Goal: Communication & Community: Answer question/provide support

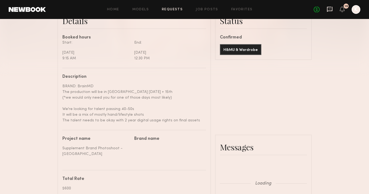
click at [328, 9] on icon at bounding box center [329, 9] width 5 height 5
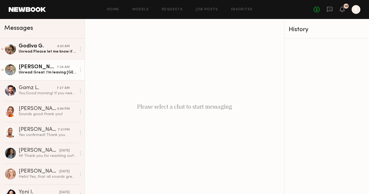
click at [39, 66] on div "Hartley h." at bounding box center [38, 67] width 38 height 5
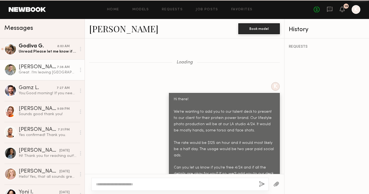
scroll to position [2344, 0]
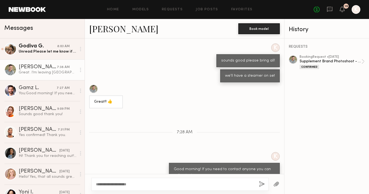
type textarea "**********"
click at [263, 184] on button "button" at bounding box center [262, 184] width 6 height 7
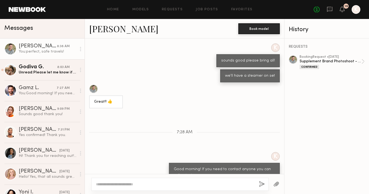
scroll to position [2411, 0]
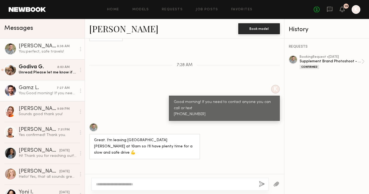
click at [41, 95] on div "You: Good morning! If you need to contact anyone you can call or text 805-468-5…" at bounding box center [48, 93] width 58 height 5
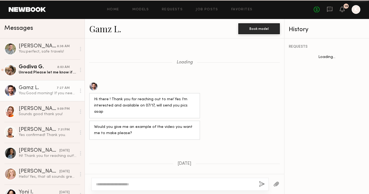
scroll to position [1640, 0]
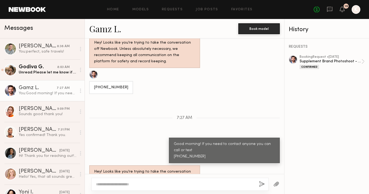
click at [43, 86] on div "Gamz L." at bounding box center [38, 87] width 38 height 5
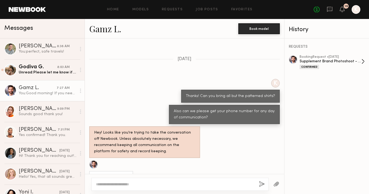
click at [337, 65] on div "Confirmed" at bounding box center [331, 67] width 62 height 5
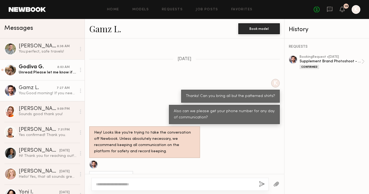
click at [44, 70] on div "Unread: Please let me know if this is a possibility :)" at bounding box center [48, 72] width 58 height 5
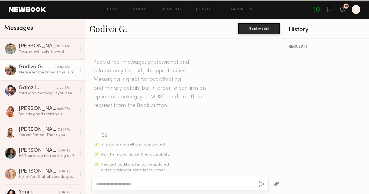
scroll to position [542, 0]
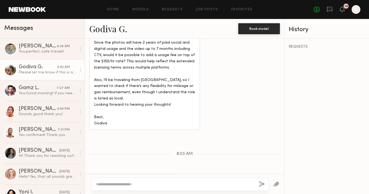
click at [127, 182] on textarea at bounding box center [175, 184] width 159 height 5
type textarea "**********"
click at [261, 180] on div "**********" at bounding box center [179, 184] width 177 height 13
click at [259, 185] on div "**********" at bounding box center [179, 184] width 177 height 13
click at [262, 182] on button "button" at bounding box center [262, 184] width 6 height 7
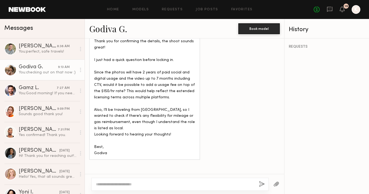
scroll to position [466, 0]
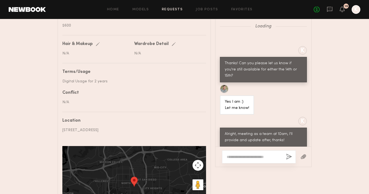
scroll to position [1229, 0]
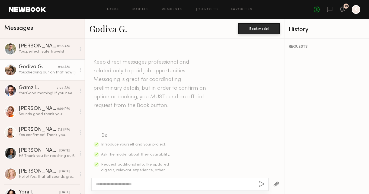
scroll to position [466, 0]
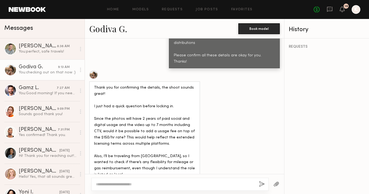
click at [119, 181] on div at bounding box center [179, 184] width 177 height 13
click at [112, 185] on textarea at bounding box center [175, 184] width 159 height 5
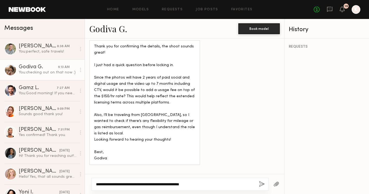
scroll to position [599, 0]
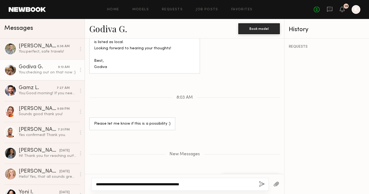
type textarea "**********"
click at [261, 186] on button "button" at bounding box center [262, 184] width 6 height 7
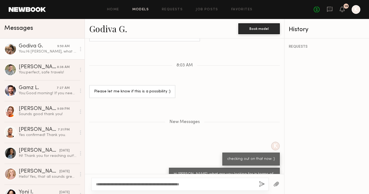
click at [139, 9] on link "Models" at bounding box center [140, 10] width 17 height 4
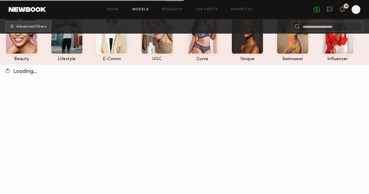
scroll to position [9, 0]
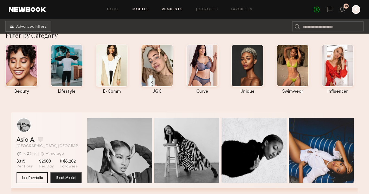
click at [178, 9] on link "Requests" at bounding box center [172, 10] width 21 height 4
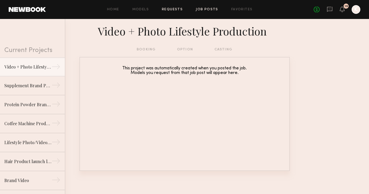
click at [202, 10] on link "Job Posts" at bounding box center [207, 10] width 23 height 4
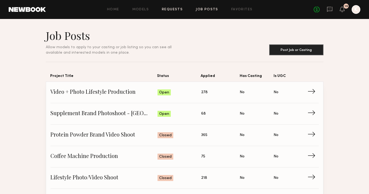
click at [177, 9] on link "Requests" at bounding box center [172, 10] width 21 height 4
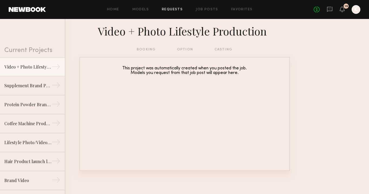
click at [196, 9] on div "Home Models Requests Job Posts Favorites Sign Out" at bounding box center [180, 10] width 268 height 4
click at [204, 9] on link "Job Posts" at bounding box center [207, 10] width 23 height 4
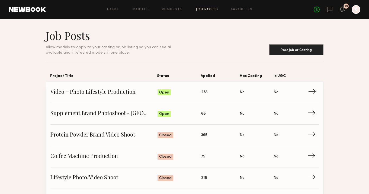
click at [111, 94] on span "Video + Photo Lifestyle Production" at bounding box center [103, 92] width 107 height 8
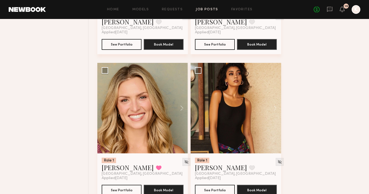
scroll to position [351, 0]
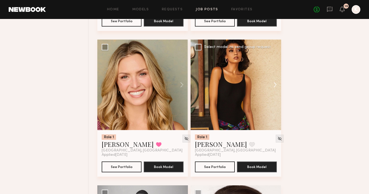
click at [276, 84] on button at bounding box center [272, 85] width 17 height 91
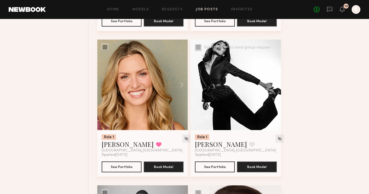
click at [276, 84] on button at bounding box center [272, 85] width 17 height 91
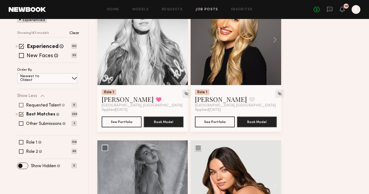
scroll to position [119, 0]
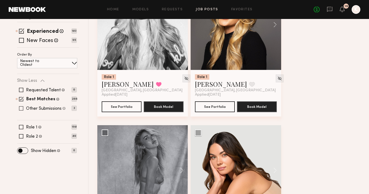
click at [21, 109] on span at bounding box center [21, 108] width 4 height 4
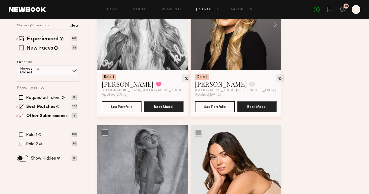
scroll to position [126, 0]
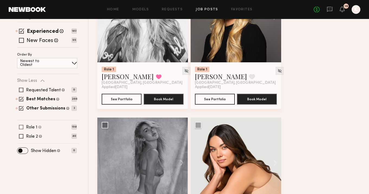
click at [21, 127] on span at bounding box center [21, 127] width 4 height 4
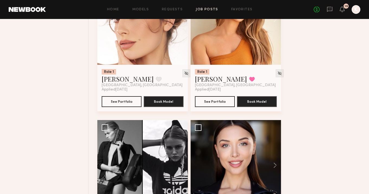
scroll to position [517, 0]
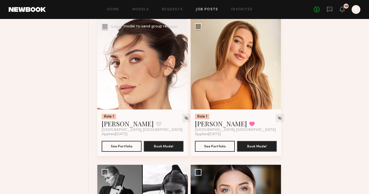
click at [183, 63] on button at bounding box center [179, 64] width 17 height 91
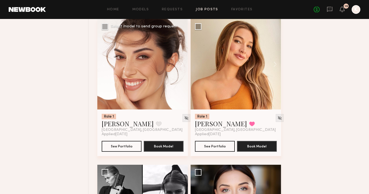
click at [183, 63] on button at bounding box center [179, 64] width 17 height 91
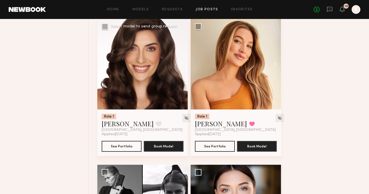
click at [183, 63] on button at bounding box center [179, 64] width 17 height 91
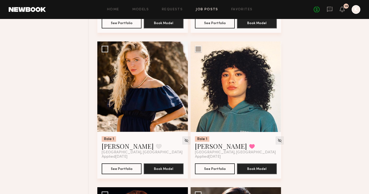
scroll to position [1374, 0]
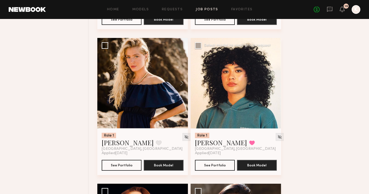
click at [274, 84] on button at bounding box center [272, 83] width 17 height 91
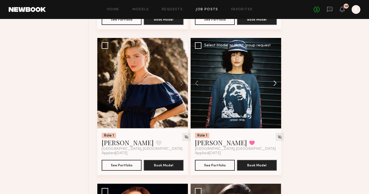
click at [274, 84] on button at bounding box center [272, 83] width 17 height 91
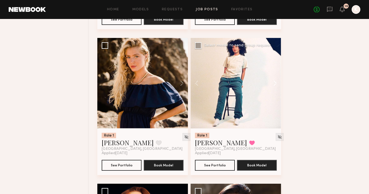
click at [274, 84] on button at bounding box center [272, 83] width 17 height 91
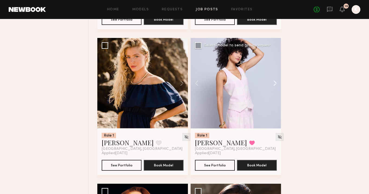
click at [274, 84] on button at bounding box center [272, 83] width 17 height 91
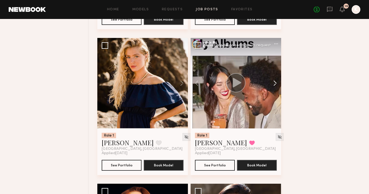
click at [274, 84] on button at bounding box center [272, 83] width 17 height 91
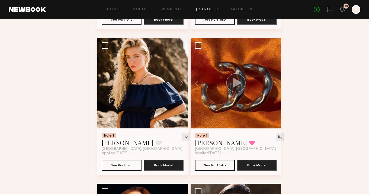
scroll to position [1410, 0]
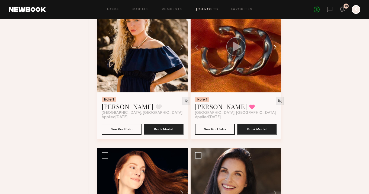
click at [273, 47] on button at bounding box center [272, 47] width 17 height 91
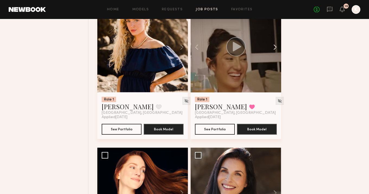
click at [273, 47] on button at bounding box center [272, 47] width 17 height 91
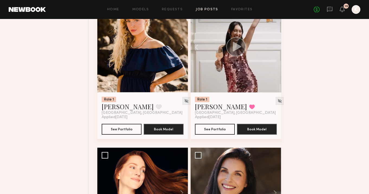
click at [273, 47] on div at bounding box center [236, 47] width 91 height 91
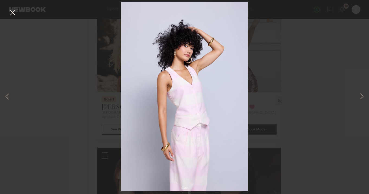
click at [12, 12] on button at bounding box center [12, 13] width 9 height 10
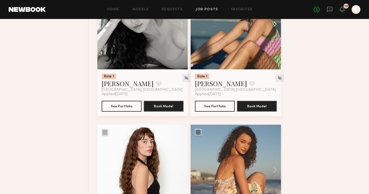
scroll to position [2518, 0]
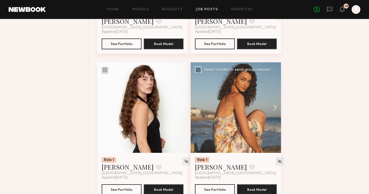
click at [274, 110] on button at bounding box center [272, 107] width 17 height 91
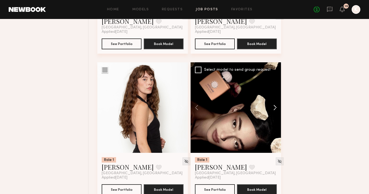
click at [274, 110] on button at bounding box center [272, 107] width 17 height 91
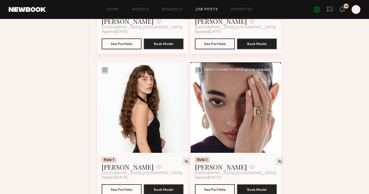
click at [274, 110] on button at bounding box center [272, 107] width 17 height 91
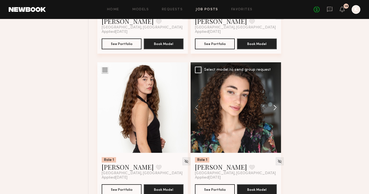
click at [274, 110] on button at bounding box center [272, 107] width 17 height 91
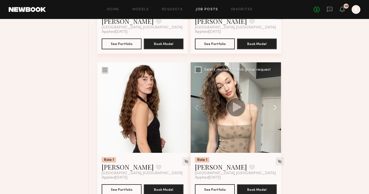
click at [274, 110] on button at bounding box center [272, 107] width 17 height 91
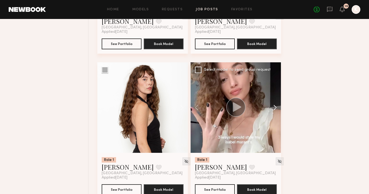
click at [274, 110] on button at bounding box center [272, 107] width 17 height 91
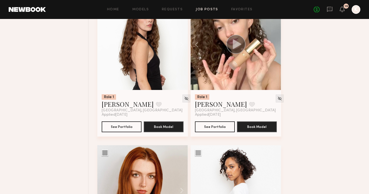
scroll to position [2634, 0]
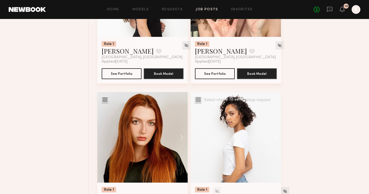
click at [275, 140] on button at bounding box center [272, 137] width 17 height 91
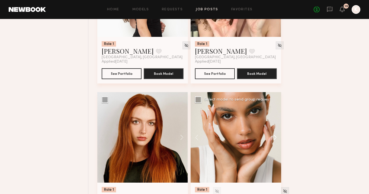
click at [275, 140] on button at bounding box center [272, 137] width 17 height 91
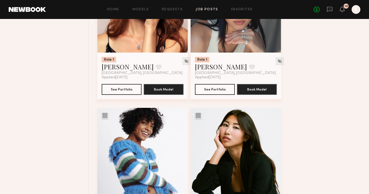
scroll to position [3564, 0]
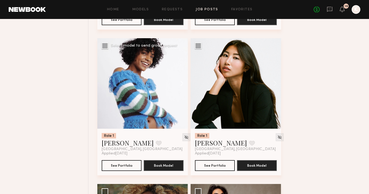
click at [179, 87] on button at bounding box center [179, 83] width 17 height 91
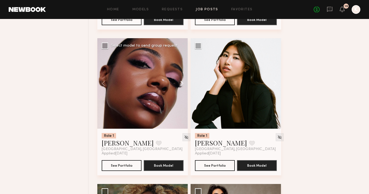
click at [179, 87] on button at bounding box center [179, 83] width 17 height 91
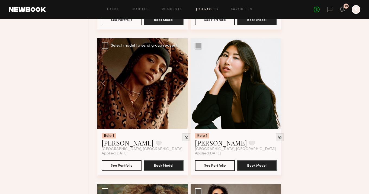
click at [179, 87] on button at bounding box center [179, 83] width 17 height 91
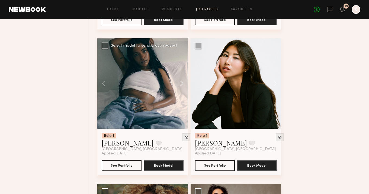
click at [179, 87] on button at bounding box center [179, 83] width 17 height 91
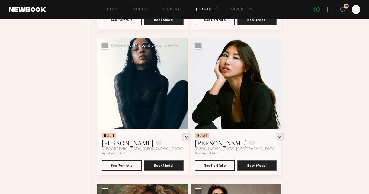
click at [179, 87] on div at bounding box center [142, 83] width 91 height 91
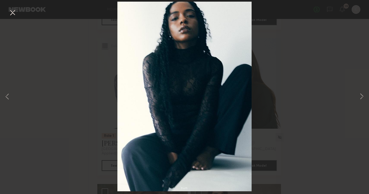
click at [14, 10] on button at bounding box center [12, 13] width 9 height 10
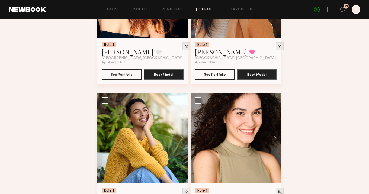
scroll to position [1921, 0]
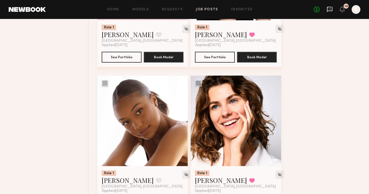
click at [330, 10] on icon at bounding box center [330, 9] width 6 height 6
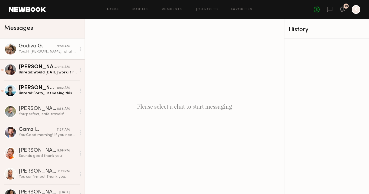
click at [38, 52] on div "You: Hi Godiva, what are you looking for in terms of compensation?" at bounding box center [48, 51] width 58 height 5
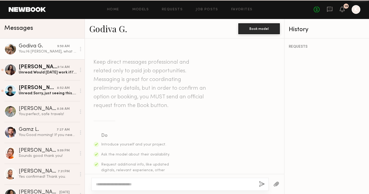
scroll to position [590, 0]
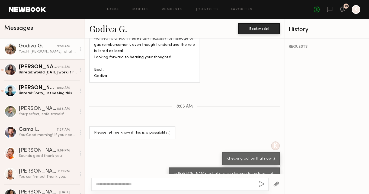
click at [118, 32] on link "Godiva G." at bounding box center [108, 29] width 38 height 12
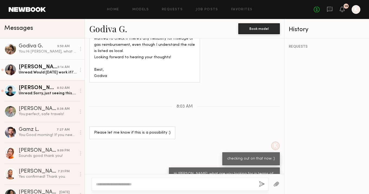
click at [43, 75] on div "Unread: Would Friday work if I’m confirmed?" at bounding box center [48, 72] width 58 height 5
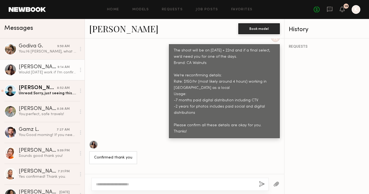
scroll to position [456, 0]
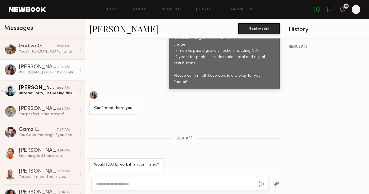
type textarea "*"
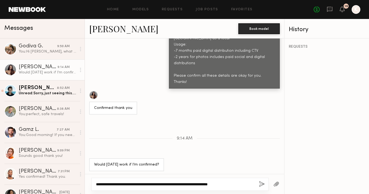
type textarea "**********"
click at [261, 182] on button "button" at bounding box center [262, 184] width 6 height 7
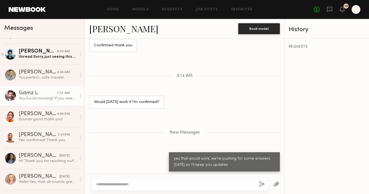
scroll to position [59, 0]
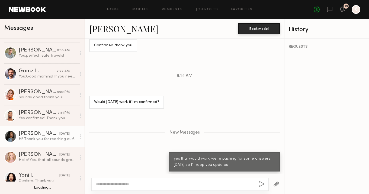
click at [46, 136] on div "Andrea P." at bounding box center [39, 133] width 41 height 5
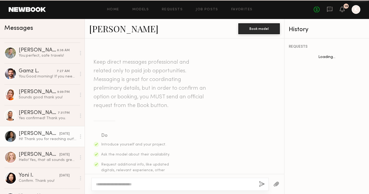
scroll to position [264, 0]
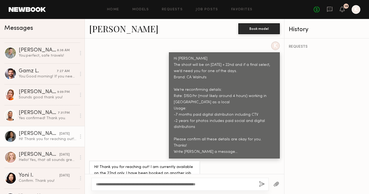
type textarea "**********"
drag, startPoint x: 95, startPoint y: 183, endPoint x: 183, endPoint y: 181, distance: 87.9
click at [183, 181] on div "**********" at bounding box center [179, 184] width 177 height 13
click at [165, 183] on textarea "**********" at bounding box center [175, 184] width 159 height 5
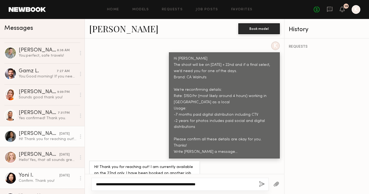
drag, startPoint x: 232, startPoint y: 183, endPoint x: 25, endPoint y: 177, distance: 206.6
click at [26, 177] on div "Messages Elke K. 10:29 AM You: yes that would work, we're pushing for some answ…" at bounding box center [184, 106] width 369 height 175
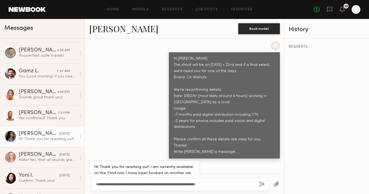
click at [263, 185] on button "button" at bounding box center [262, 184] width 6 height 7
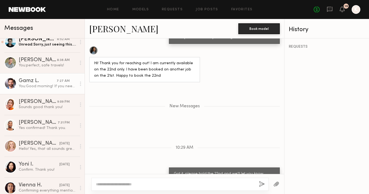
scroll to position [71, 0]
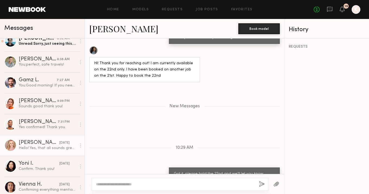
click at [52, 141] on div "[PERSON_NAME]" at bounding box center [39, 142] width 41 height 5
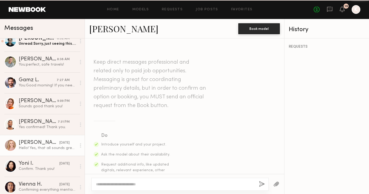
scroll to position [407, 0]
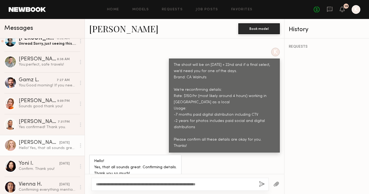
click at [143, 185] on textarea "**********" at bounding box center [175, 184] width 159 height 5
type textarea "**********"
click at [261, 185] on button "button" at bounding box center [262, 184] width 6 height 7
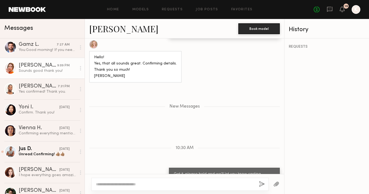
scroll to position [155, 0]
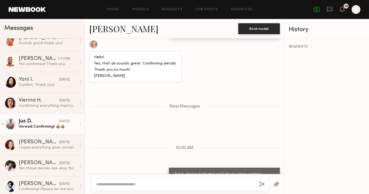
click at [50, 126] on div "Unread: Confirming! 👍🏽👍🏽" at bounding box center [48, 126] width 58 height 5
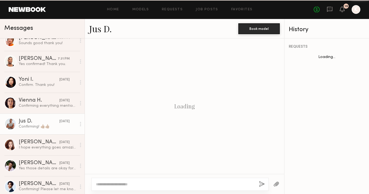
scroll to position [445, 0]
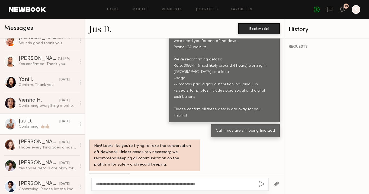
click at [144, 183] on textarea "**********" at bounding box center [175, 184] width 159 height 5
click at [134, 184] on textarea "**********" at bounding box center [175, 184] width 159 height 5
drag, startPoint x: 128, startPoint y: 183, endPoint x: 144, endPoint y: 184, distance: 15.7
click at [144, 184] on textarea "**********" at bounding box center [175, 184] width 159 height 5
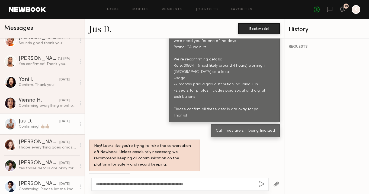
drag, startPoint x: 212, startPoint y: 183, endPoint x: 43, endPoint y: 181, distance: 169.4
click at [43, 181] on div "Messages Elke K. 10:29 AM You: yes that would work, we're pushing for some answ…" at bounding box center [184, 106] width 369 height 175
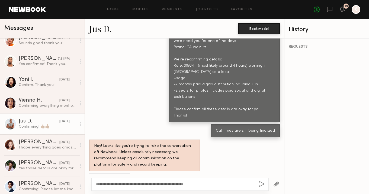
type textarea "**********"
click at [265, 185] on button "button" at bounding box center [262, 184] width 6 height 7
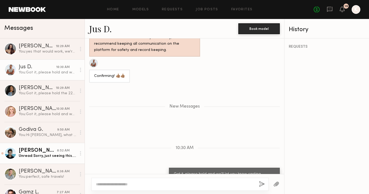
scroll to position [68, 0]
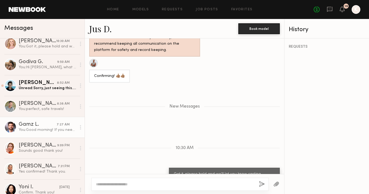
click at [43, 127] on div "Gamz L." at bounding box center [38, 124] width 38 height 5
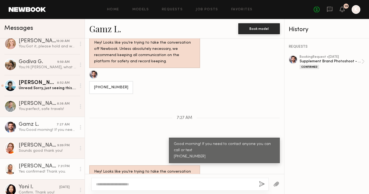
scroll to position [110, 0]
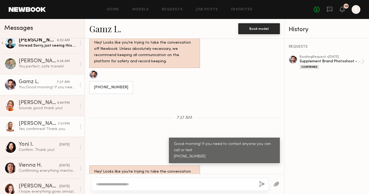
click at [54, 125] on div "Taj G." at bounding box center [38, 123] width 39 height 5
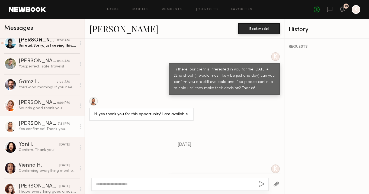
scroll to position [351, 0]
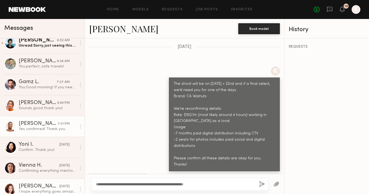
drag, startPoint x: 109, startPoint y: 185, endPoint x: 77, endPoint y: 179, distance: 31.9
click at [78, 180] on div "Messages Elke K. 10:29 AM You: yes that would work, we're pushing for some answ…" at bounding box center [184, 106] width 369 height 175
drag, startPoint x: 221, startPoint y: 186, endPoint x: 46, endPoint y: 184, distance: 175.0
click at [46, 184] on div "Messages Elke K. 10:29 AM You: yes that would work, we're pushing for some answ…" at bounding box center [184, 106] width 369 height 175
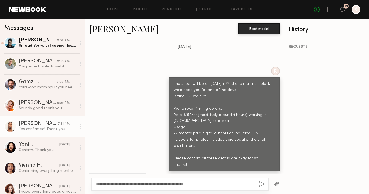
type textarea "**********"
click at [260, 185] on button "button" at bounding box center [262, 184] width 6 height 7
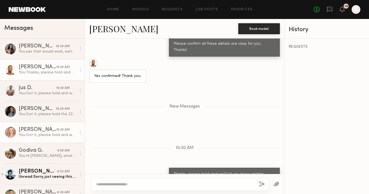
scroll to position [259, 0]
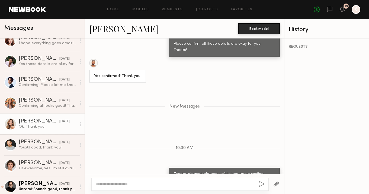
click at [38, 128] on div "Ok. Thank you" at bounding box center [48, 126] width 58 height 5
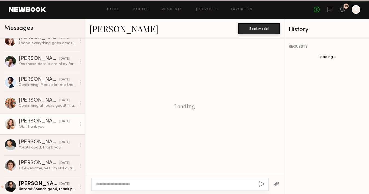
scroll to position [517, 0]
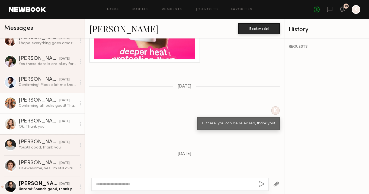
click at [35, 103] on div "[PERSON_NAME]" at bounding box center [39, 100] width 41 height 5
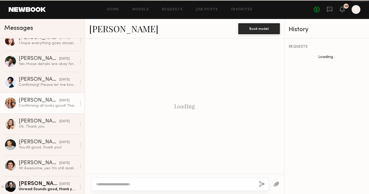
scroll to position [434, 0]
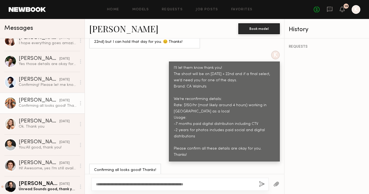
type textarea "**********"
click at [259, 185] on button "button" at bounding box center [262, 184] width 6 height 7
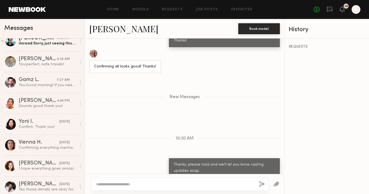
scroll to position [168, 0]
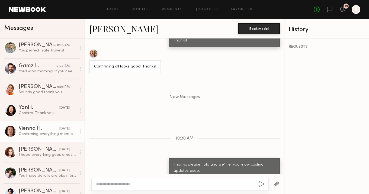
click at [34, 128] on div "Vienna H." at bounding box center [39, 128] width 41 height 5
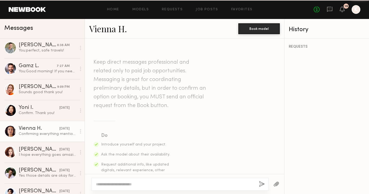
scroll to position [733, 0]
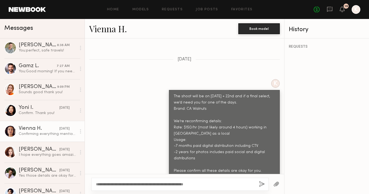
type textarea "**********"
click at [261, 185] on button "button" at bounding box center [262, 184] width 6 height 7
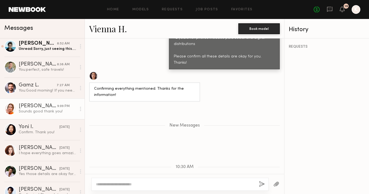
scroll to position [182, 0]
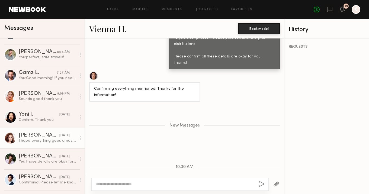
click at [33, 132] on link "Soula B. yesterday I hope everything goes amazingly, if for any reason your dat…" at bounding box center [42, 138] width 85 height 21
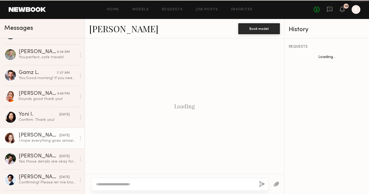
scroll to position [408, 0]
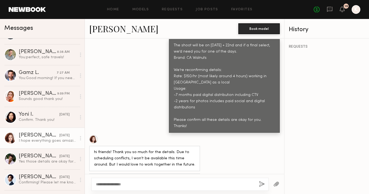
type textarea "**********"
click at [261, 184] on button "button" at bounding box center [262, 184] width 6 height 7
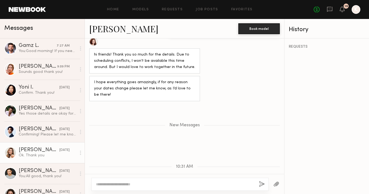
scroll to position [294, 0]
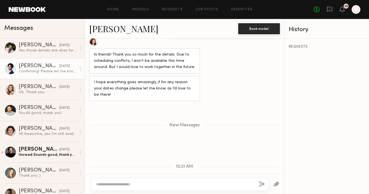
click at [42, 72] on div "Confirming! Please let me know if you need anything else" at bounding box center [48, 71] width 58 height 5
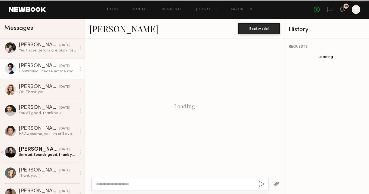
scroll to position [357, 0]
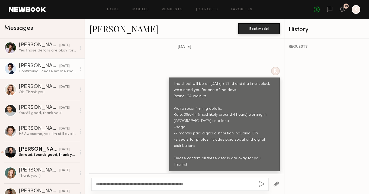
type textarea "**********"
click at [265, 183] on button "button" at bounding box center [262, 184] width 6 height 7
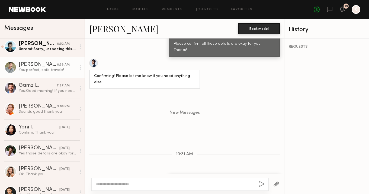
scroll to position [254, 0]
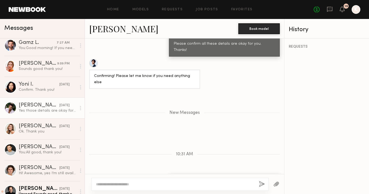
click at [45, 108] on div "Yes those details are okay for me" at bounding box center [48, 110] width 58 height 5
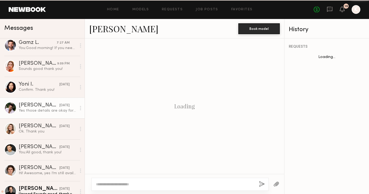
scroll to position [453, 0]
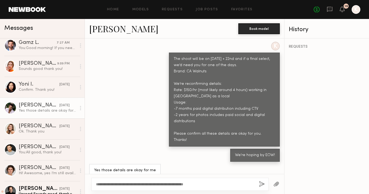
type textarea "**********"
click at [263, 184] on button "button" at bounding box center [262, 184] width 6 height 7
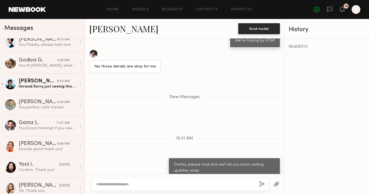
scroll to position [169, 0]
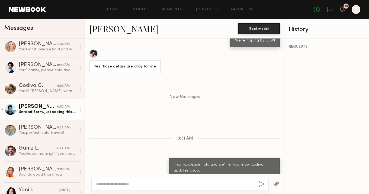
click at [48, 115] on link "Alex B. 8:52 AM Unread: Sorry, just seeing this. This all sounds good!" at bounding box center [42, 109] width 85 height 21
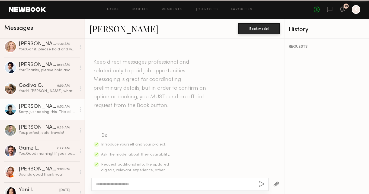
scroll to position [404, 0]
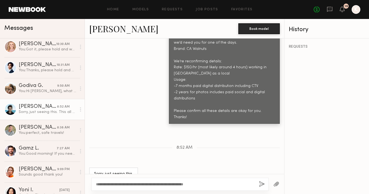
type textarea "**********"
click at [259, 184] on button "button" at bounding box center [262, 184] width 6 height 7
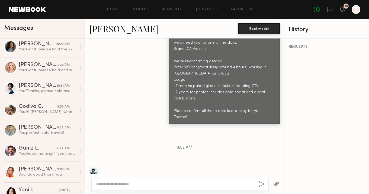
scroll to position [478, 0]
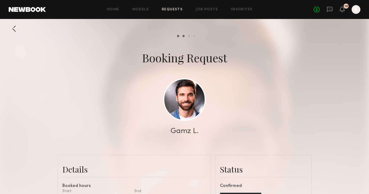
scroll to position [1715, 0]
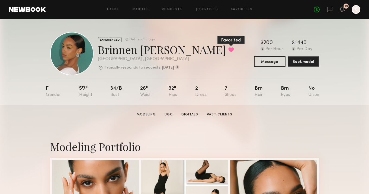
click at [228, 49] on button at bounding box center [231, 49] width 6 height 5
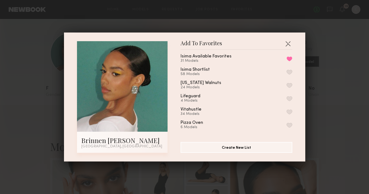
scroll to position [75, 0]
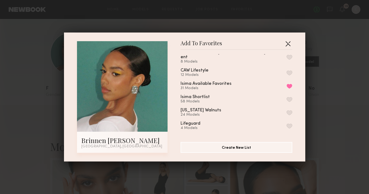
click at [291, 41] on button "button" at bounding box center [288, 43] width 9 height 9
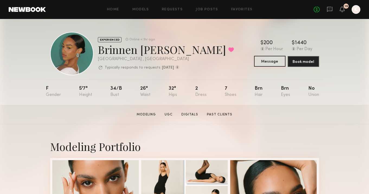
click at [266, 64] on button "Message" at bounding box center [269, 61] width 31 height 11
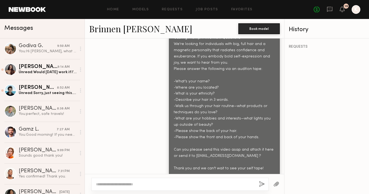
scroll to position [773, 0]
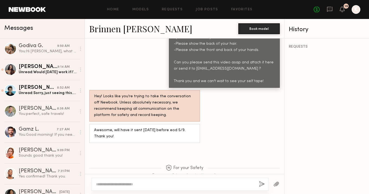
paste textarea "**********"
type textarea "**********"
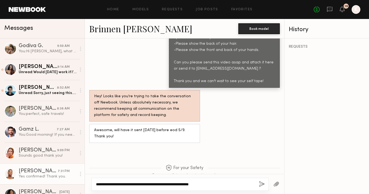
drag, startPoint x: 218, startPoint y: 183, endPoint x: 61, endPoint y: 167, distance: 158.2
click at [61, 167] on div "Messages Godiva G. 9:50 AM You: Hi Godiva, what are you looking for in terms of…" at bounding box center [184, 106] width 369 height 175
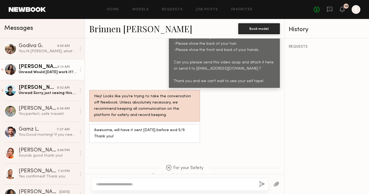
click at [50, 67] on div "[PERSON_NAME]" at bounding box center [38, 66] width 39 height 5
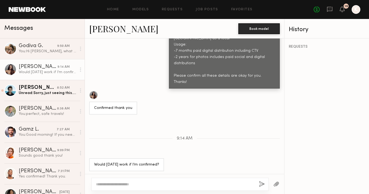
scroll to position [386, 0]
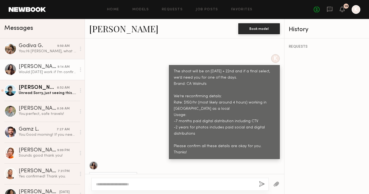
click at [261, 125] on div "The shoot will be on August 21 + 22nd and if a final select, we’d need you for …" at bounding box center [224, 112] width 101 height 87
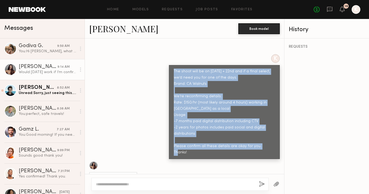
drag, startPoint x: 271, startPoint y: 149, endPoint x: 168, endPoint y: 77, distance: 125.9
click at [168, 77] on div "K The shoot will be on August 21 + 22nd and if a final select, we’d need you fo…" at bounding box center [184, 106] width 199 height 105
copy div "The shoot will be on August 21 + 22nd and if a final select, we’d need you for …"
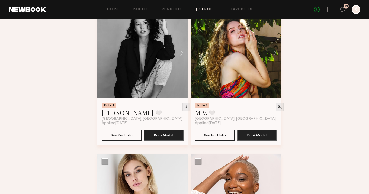
scroll to position [11758, 0]
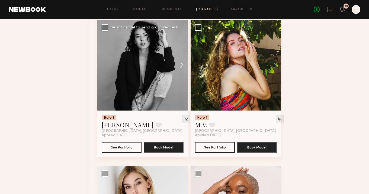
click at [181, 74] on button at bounding box center [179, 65] width 17 height 91
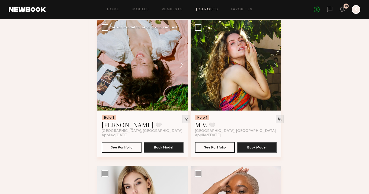
click at [181, 73] on button at bounding box center [179, 65] width 17 height 91
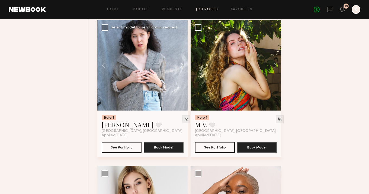
click at [181, 73] on button at bounding box center [179, 65] width 17 height 91
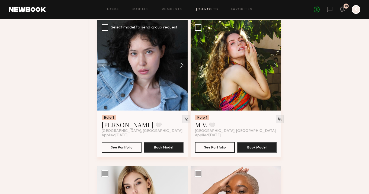
click at [181, 73] on button at bounding box center [179, 65] width 17 height 91
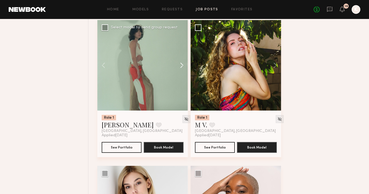
click at [181, 73] on button at bounding box center [179, 65] width 17 height 91
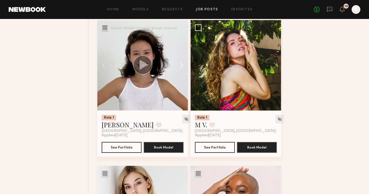
click at [181, 73] on button at bounding box center [179, 65] width 17 height 91
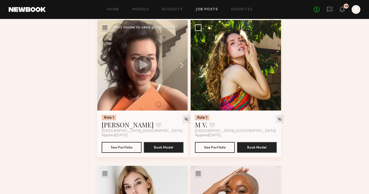
click at [181, 73] on button at bounding box center [179, 65] width 17 height 91
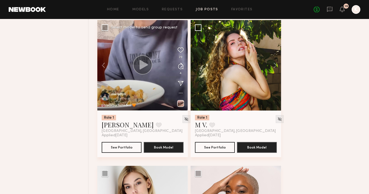
click at [181, 73] on button at bounding box center [179, 65] width 17 height 91
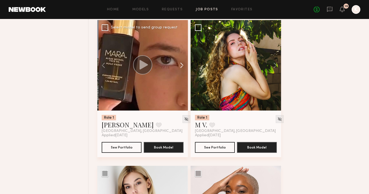
click at [181, 73] on button at bounding box center [179, 65] width 17 height 91
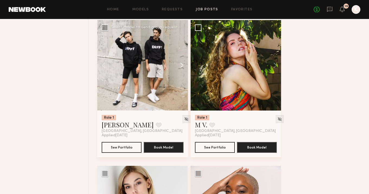
click at [181, 73] on button at bounding box center [179, 65] width 17 height 91
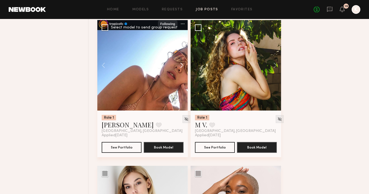
click at [181, 73] on button at bounding box center [179, 65] width 17 height 91
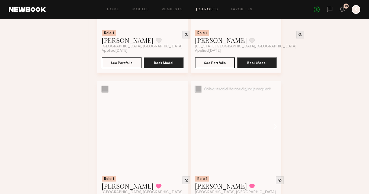
scroll to position [13059, 0]
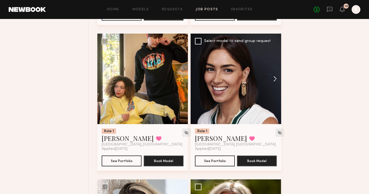
click at [275, 90] on button at bounding box center [272, 79] width 17 height 91
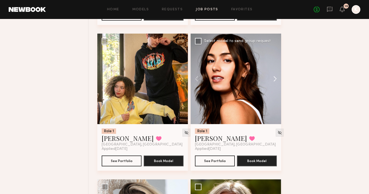
click at [275, 90] on button at bounding box center [272, 79] width 17 height 91
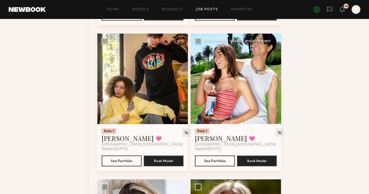
click at [275, 90] on button at bounding box center [272, 79] width 17 height 91
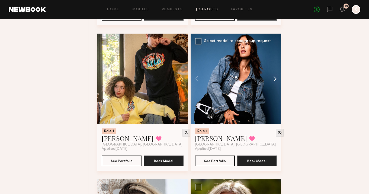
click at [275, 90] on button at bounding box center [272, 79] width 17 height 91
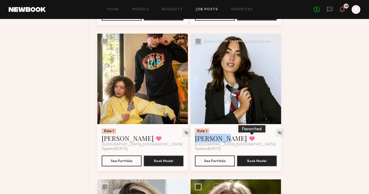
click at [249, 141] on button at bounding box center [252, 138] width 6 height 5
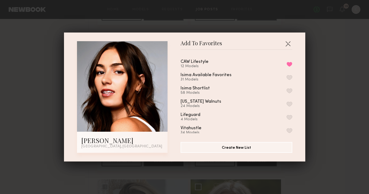
scroll to position [62, 0]
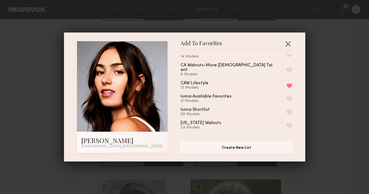
click at [287, 44] on button "button" at bounding box center [288, 43] width 9 height 9
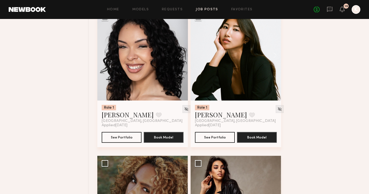
scroll to position [4879, 0]
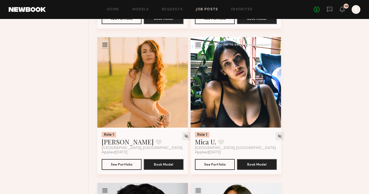
click at [276, 85] on button at bounding box center [272, 82] width 17 height 91
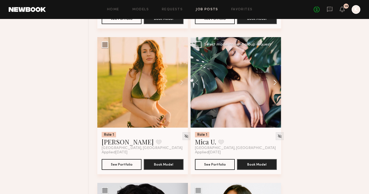
click at [276, 85] on button at bounding box center [272, 82] width 17 height 91
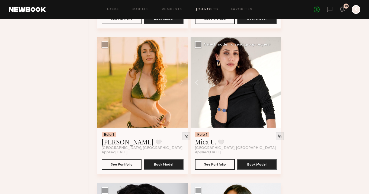
click at [276, 85] on button at bounding box center [272, 82] width 17 height 91
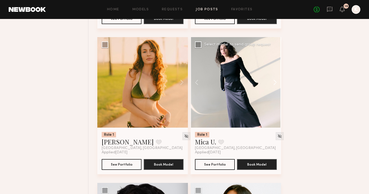
click at [276, 85] on button at bounding box center [272, 82] width 17 height 91
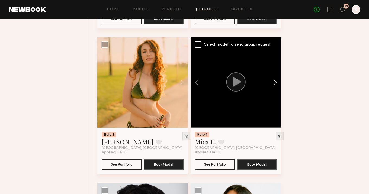
click at [276, 85] on button at bounding box center [272, 82] width 17 height 91
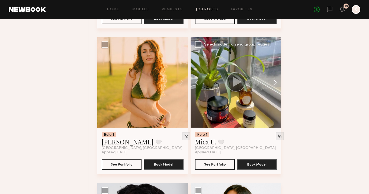
click at [276, 85] on button at bounding box center [272, 82] width 17 height 91
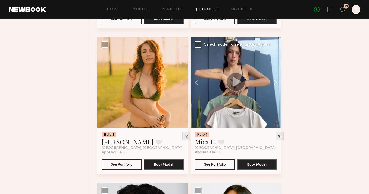
click at [276, 85] on button at bounding box center [272, 82] width 17 height 91
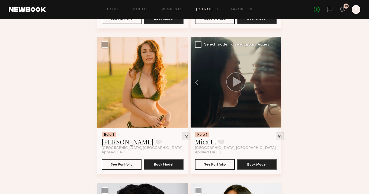
click at [276, 85] on div at bounding box center [236, 82] width 91 height 91
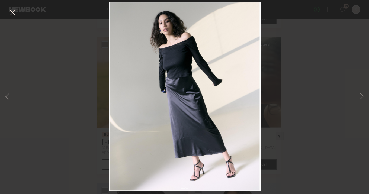
click at [10, 12] on button at bounding box center [12, 13] width 9 height 10
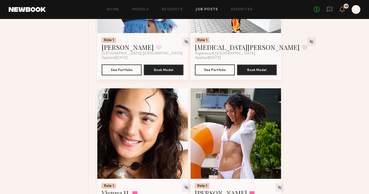
scroll to position [4682, 0]
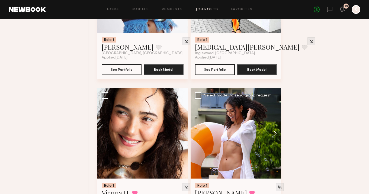
click at [275, 138] on button at bounding box center [272, 133] width 17 height 91
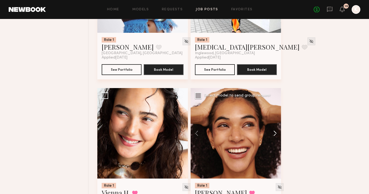
click at [275, 138] on button at bounding box center [272, 133] width 17 height 91
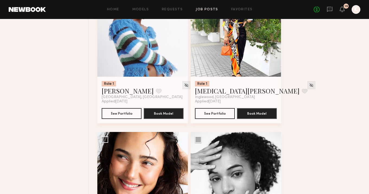
scroll to position [4565, 0]
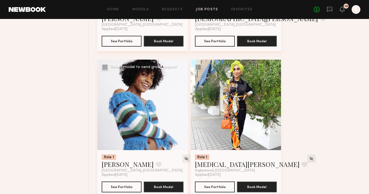
click at [179, 109] on button at bounding box center [179, 105] width 17 height 91
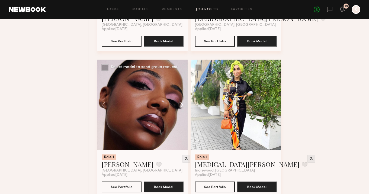
click at [179, 109] on button at bounding box center [179, 105] width 17 height 91
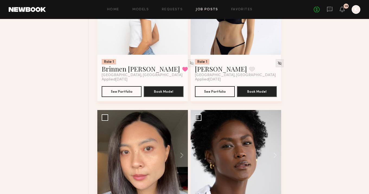
scroll to position [3730, 0]
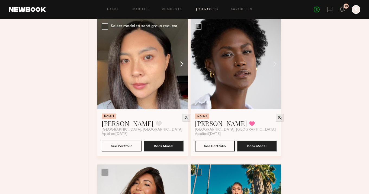
click at [183, 68] on button at bounding box center [179, 64] width 17 height 91
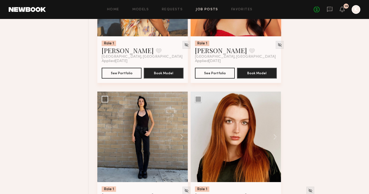
scroll to position [3405, 0]
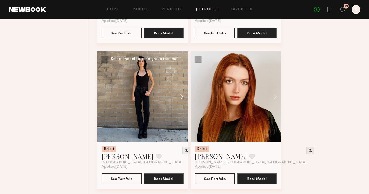
click at [182, 97] on button at bounding box center [179, 97] width 17 height 91
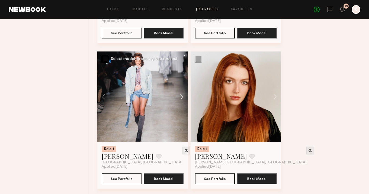
click at [182, 97] on button at bounding box center [179, 97] width 17 height 91
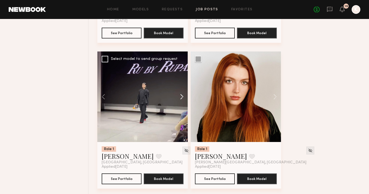
click at [182, 97] on button at bounding box center [179, 97] width 17 height 91
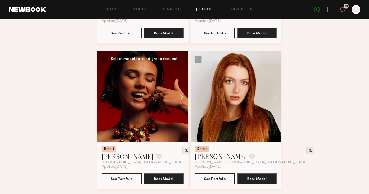
click at [182, 97] on button at bounding box center [179, 97] width 17 height 91
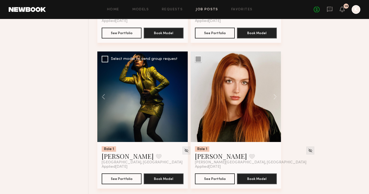
click at [182, 97] on div at bounding box center [142, 97] width 91 height 91
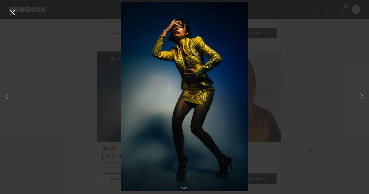
click at [11, 14] on button at bounding box center [12, 13] width 9 height 10
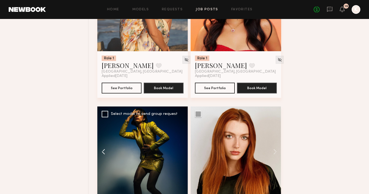
scroll to position [3283, 0]
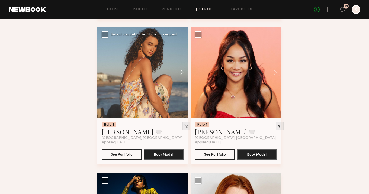
click at [183, 78] on button at bounding box center [179, 72] width 17 height 91
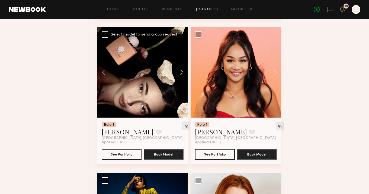
click at [183, 78] on button at bounding box center [179, 72] width 17 height 91
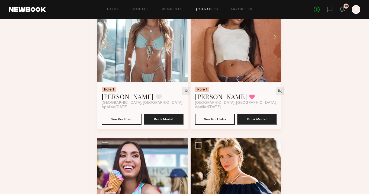
scroll to position [1517, 0]
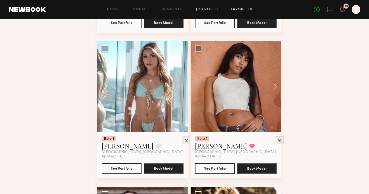
click at [236, 10] on link "Favorites" at bounding box center [241, 10] width 21 height 4
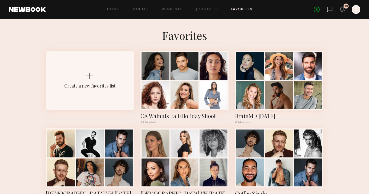
click at [328, 8] on icon at bounding box center [330, 9] width 6 height 6
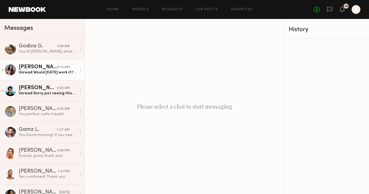
click at [31, 69] on div "Elke K." at bounding box center [38, 67] width 39 height 5
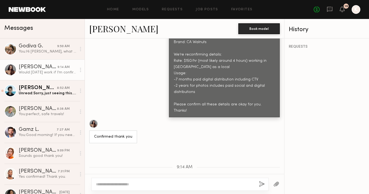
scroll to position [375, 0]
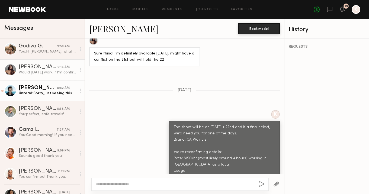
click at [43, 93] on div "Unread: Sorry, just seeing this. This all sounds good!" at bounding box center [48, 93] width 58 height 5
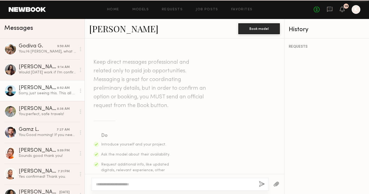
scroll to position [404, 0]
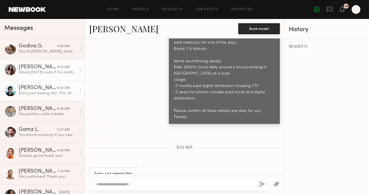
click at [39, 72] on div "Would Friday work if I’m confirmed?" at bounding box center [48, 72] width 58 height 5
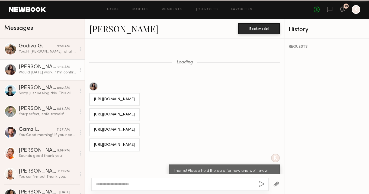
scroll to position [521, 0]
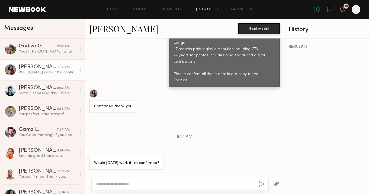
click at [203, 9] on link "Job Posts" at bounding box center [207, 10] width 23 height 4
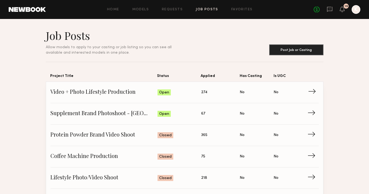
click at [122, 95] on span "Video + Photo Lifestyle Production" at bounding box center [103, 92] width 107 height 8
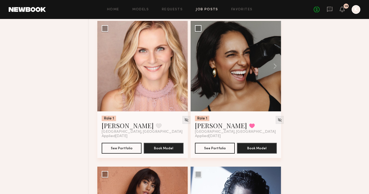
scroll to position [1392, 0]
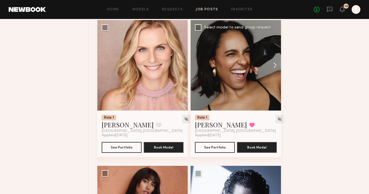
click at [278, 66] on button at bounding box center [272, 65] width 17 height 91
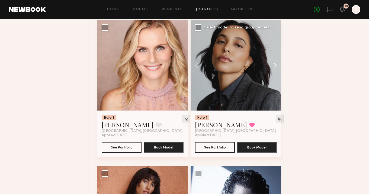
click at [275, 66] on button at bounding box center [272, 65] width 17 height 91
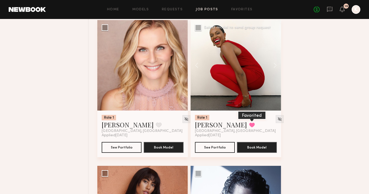
click at [249, 126] on button at bounding box center [252, 125] width 6 height 5
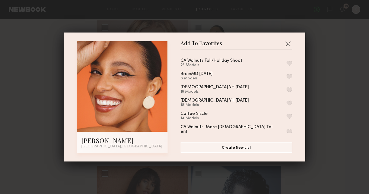
scroll to position [46, 0]
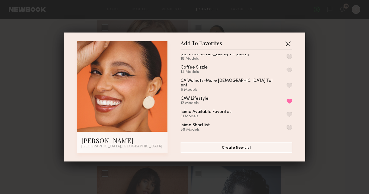
click at [287, 43] on button "button" at bounding box center [288, 43] width 9 height 9
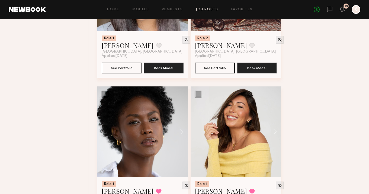
scroll to position [3563, 0]
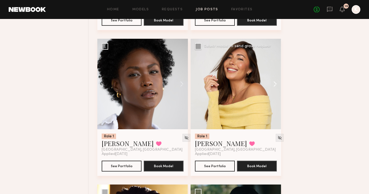
click at [275, 84] on button at bounding box center [272, 84] width 17 height 91
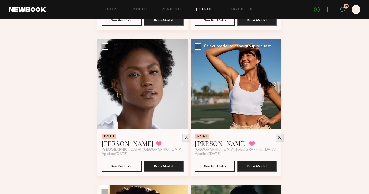
click at [275, 84] on button at bounding box center [272, 84] width 17 height 91
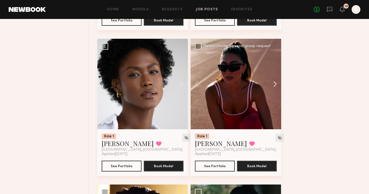
click at [275, 84] on button at bounding box center [272, 84] width 17 height 91
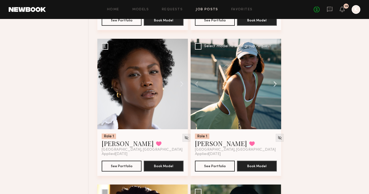
click at [275, 84] on button at bounding box center [272, 84] width 17 height 91
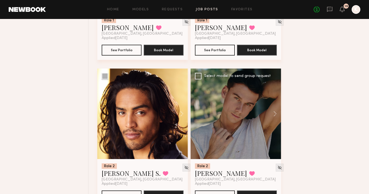
scroll to position [3729, 0]
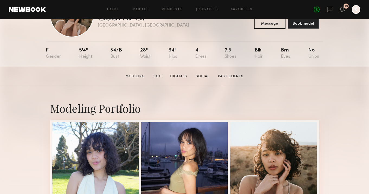
scroll to position [94, 0]
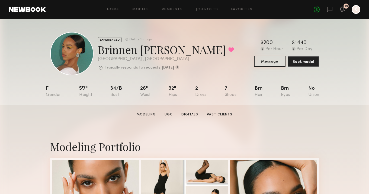
click at [272, 60] on button "Message" at bounding box center [269, 61] width 31 height 11
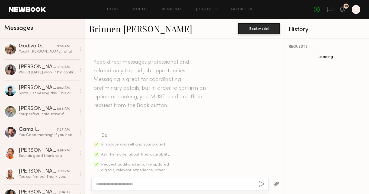
scroll to position [773, 0]
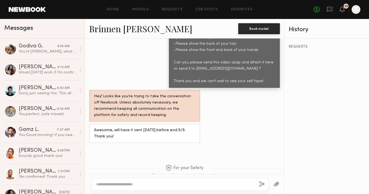
click at [129, 184] on textarea at bounding box center [175, 184] width 159 height 5
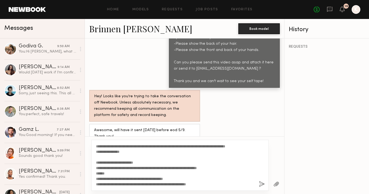
scroll to position [10, 0]
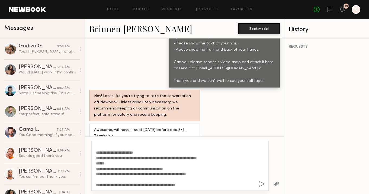
type textarea "**********"
click at [264, 184] on button "button" at bounding box center [262, 184] width 6 height 7
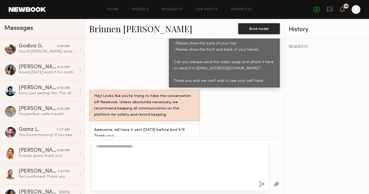
scroll to position [0, 0]
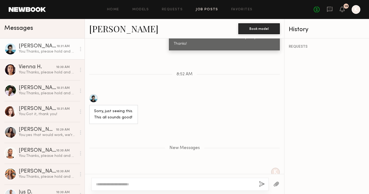
click at [206, 10] on link "Job Posts" at bounding box center [207, 10] width 23 height 4
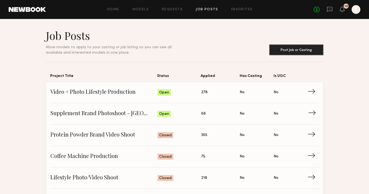
click at [109, 113] on span "Supplement Brand Photoshoot - [GEOGRAPHIC_DATA]" at bounding box center [103, 114] width 107 height 8
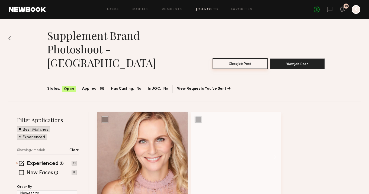
click at [254, 58] on button "Close Job Post" at bounding box center [240, 63] width 55 height 11
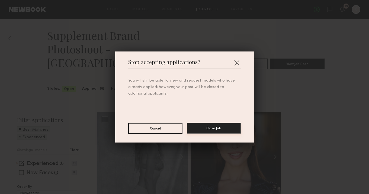
click at [204, 131] on button "Close Job" at bounding box center [214, 128] width 54 height 11
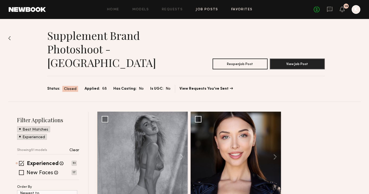
click at [234, 9] on link "Favorites" at bounding box center [241, 10] width 21 height 4
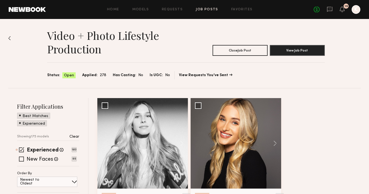
scroll to position [3729, 0]
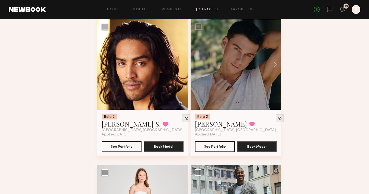
click at [208, 10] on link "Job Posts" at bounding box center [207, 10] width 23 height 4
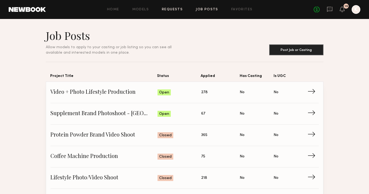
click at [177, 10] on link "Requests" at bounding box center [172, 10] width 21 height 4
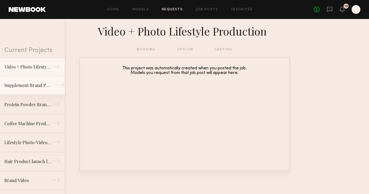
click at [39, 85] on div "Supplement Brand Photoshoot - [GEOGRAPHIC_DATA]" at bounding box center [27, 85] width 47 height 7
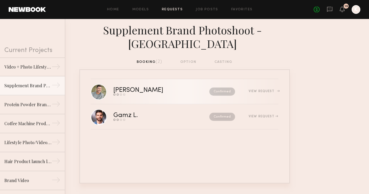
click at [144, 89] on div "[PERSON_NAME]" at bounding box center [149, 90] width 73 height 6
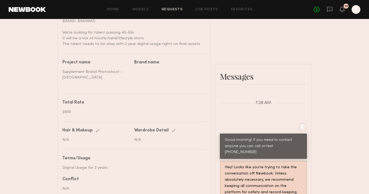
scroll to position [174, 0]
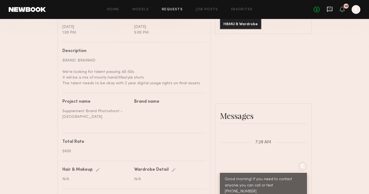
click at [329, 8] on icon at bounding box center [330, 9] width 6 height 6
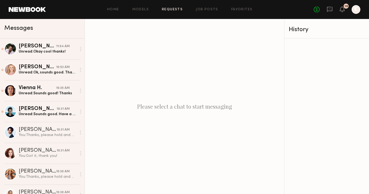
click at [178, 10] on link "Requests" at bounding box center [172, 10] width 21 height 4
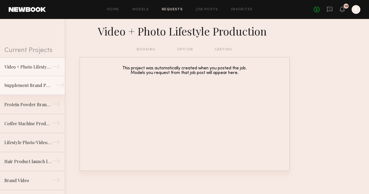
click at [25, 89] on link "Supplement Brand Photoshoot - [GEOGRAPHIC_DATA] →" at bounding box center [32, 85] width 65 height 19
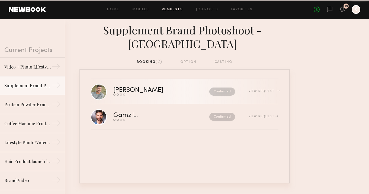
click at [119, 90] on div "[PERSON_NAME]" at bounding box center [149, 90] width 73 height 6
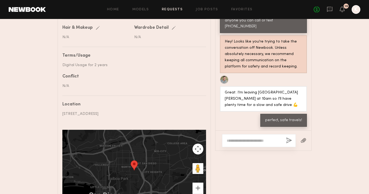
scroll to position [341, 0]
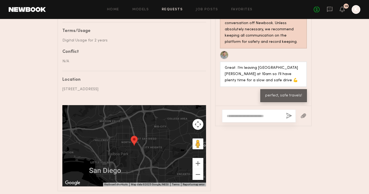
click at [239, 115] on textarea at bounding box center [254, 115] width 55 height 5
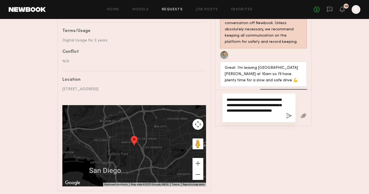
type textarea "**********"
click at [306, 114] on button "button" at bounding box center [304, 116] width 6 height 7
click at [302, 116] on button "button" at bounding box center [304, 116] width 6 height 7
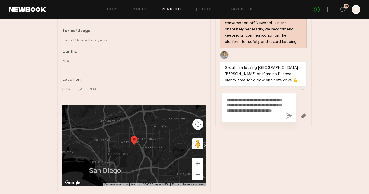
scroll to position [584, 0]
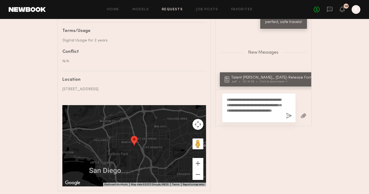
click at [288, 115] on button "button" at bounding box center [289, 116] width 6 height 7
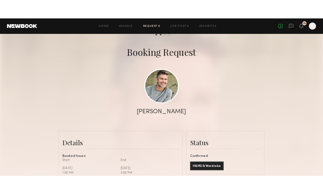
scroll to position [1283, 0]
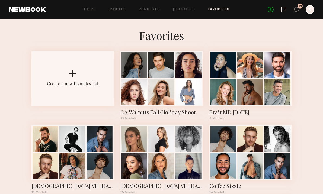
click at [281, 9] on icon at bounding box center [283, 9] width 5 height 5
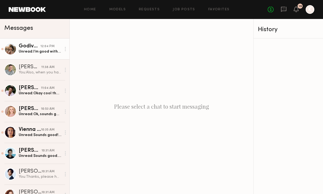
click at [46, 49] on div "Unread: I’m good with the $150/hr for the shoot, and would add $300 for the 2-y…" at bounding box center [40, 51] width 43 height 5
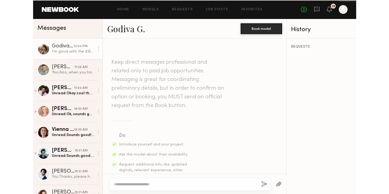
scroll to position [611, 0]
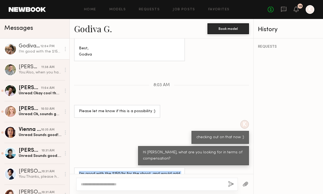
drag, startPoint x: 76, startPoint y: 155, endPoint x: 171, endPoint y: 169, distance: 96.3
click at [171, 169] on div "I’m good with the $150/hr for the shoot, and would add $300 for the 2-year phot…" at bounding box center [129, 181] width 111 height 26
copy div "I’m good with the $150/hr for the shoot, and would add $300 for the 2-year phot…"
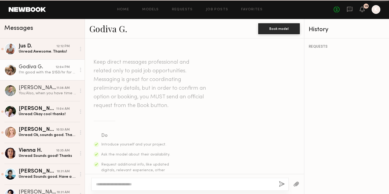
scroll to position [611, 0]
